Goal: Information Seeking & Learning: Learn about a topic

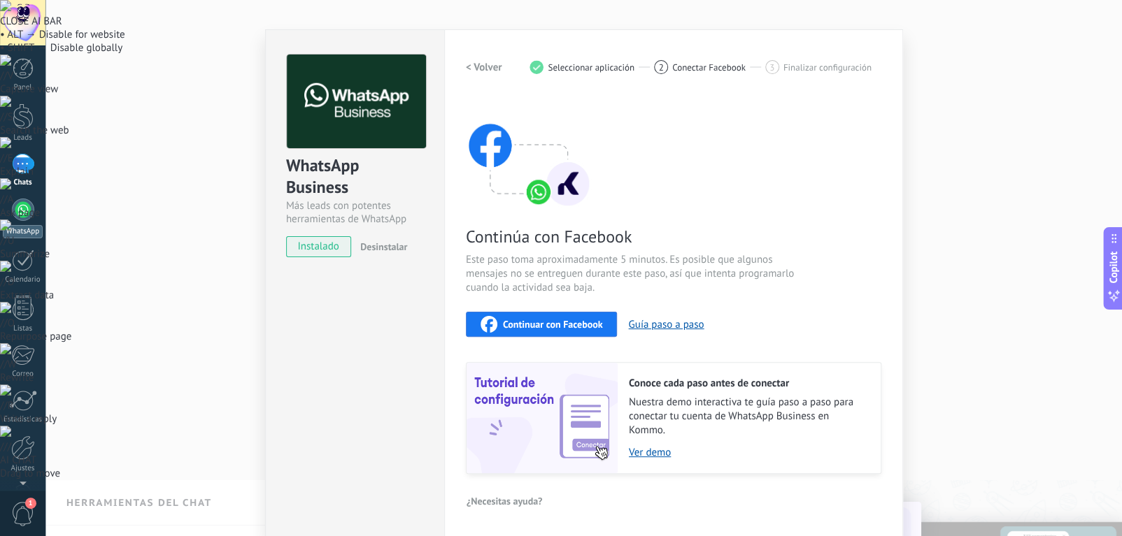
click at [31, 205] on div at bounding box center [23, 210] width 22 height 22
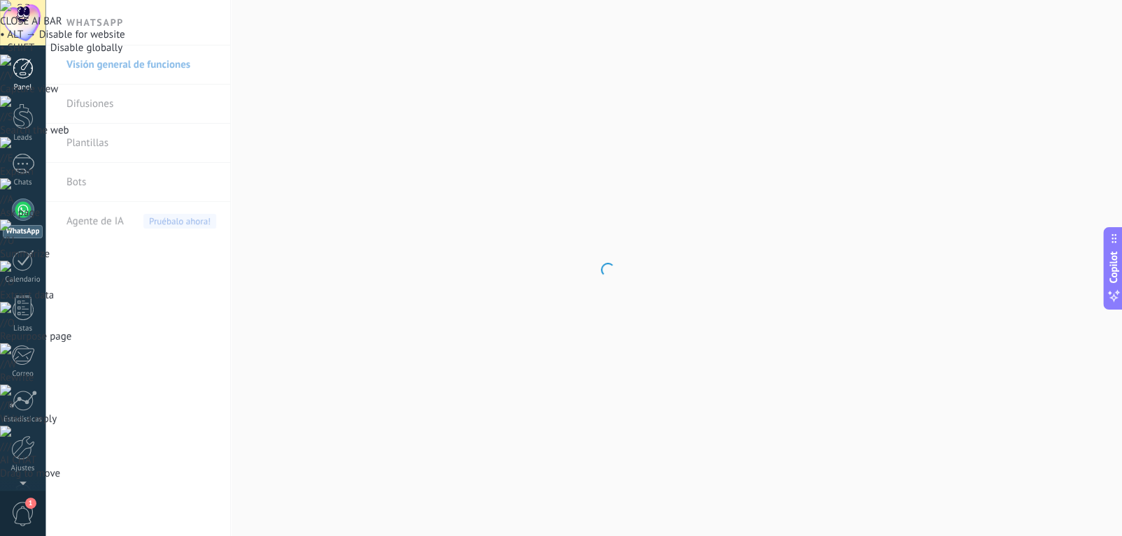
click at [35, 77] on link "Panel" at bounding box center [22, 75] width 45 height 34
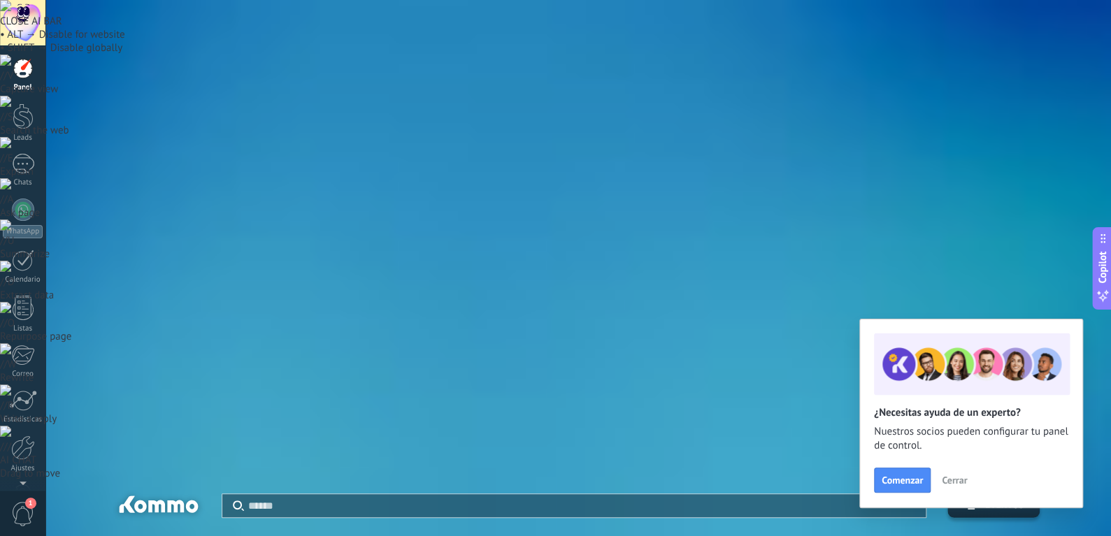
click at [943, 480] on span "Cerrar" at bounding box center [954, 480] width 25 height 10
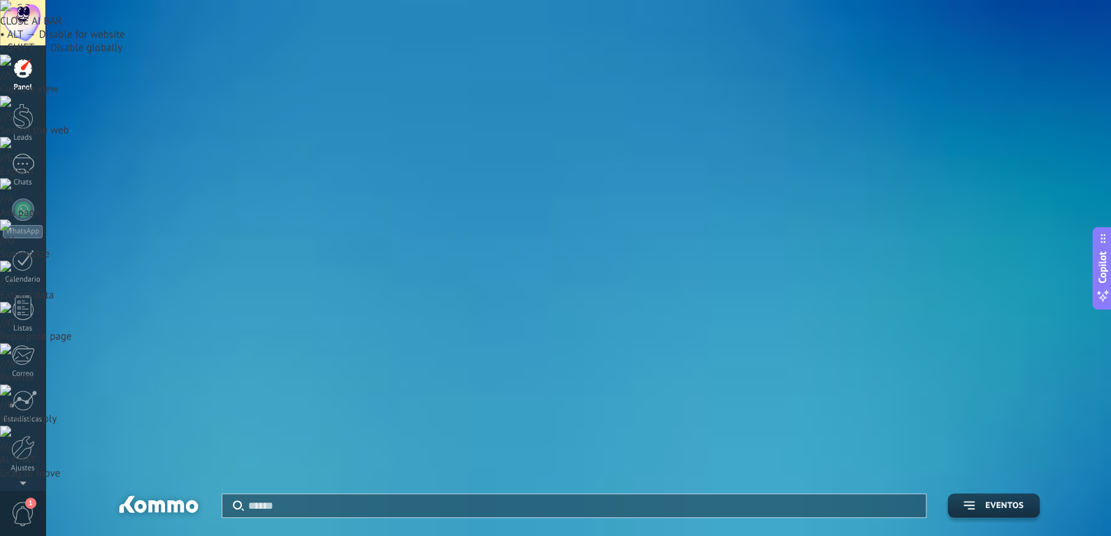
click at [17, 217] on div at bounding box center [23, 210] width 22 height 22
